Goal: Transaction & Acquisition: Register for event/course

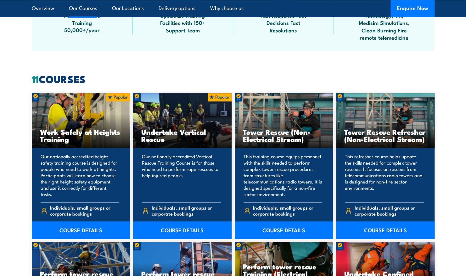
scroll to position [501, 0]
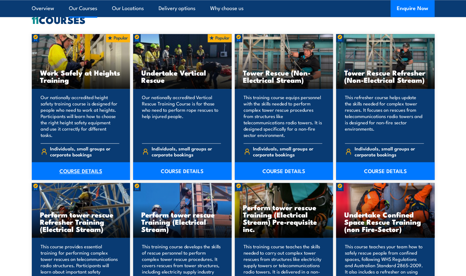
click at [78, 169] on link "COURSE DETAILS" at bounding box center [81, 171] width 98 height 18
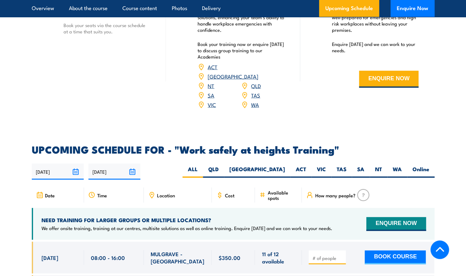
scroll to position [899, 0]
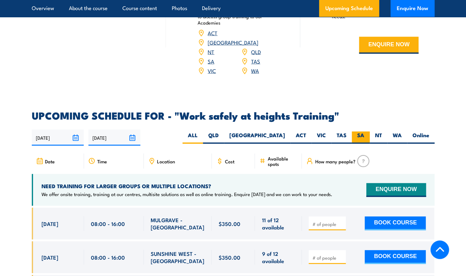
click at [362, 131] on label "SA" at bounding box center [361, 137] width 18 height 12
click at [364, 131] on input "SA" at bounding box center [366, 133] width 4 height 4
radio input "true"
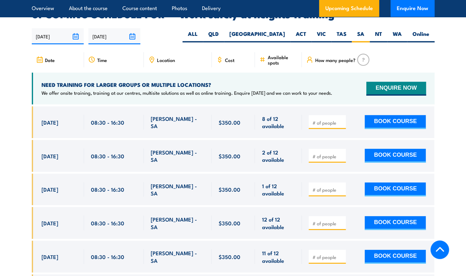
click at [318, 120] on input "number" at bounding box center [327, 123] width 31 height 6
click at [342, 120] on input "1" at bounding box center [327, 123] width 31 height 6
click at [342, 120] on input "2" at bounding box center [327, 123] width 31 height 6
type input "3"
click at [342, 120] on input "3" at bounding box center [327, 123] width 31 height 6
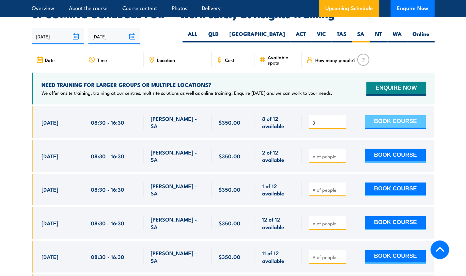
click at [381, 115] on button "BOOK COURSE" at bounding box center [394, 122] width 61 height 14
